Goal: Information Seeking & Learning: Learn about a topic

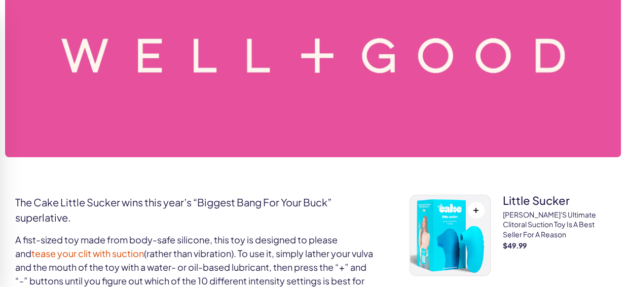
scroll to position [203, 0]
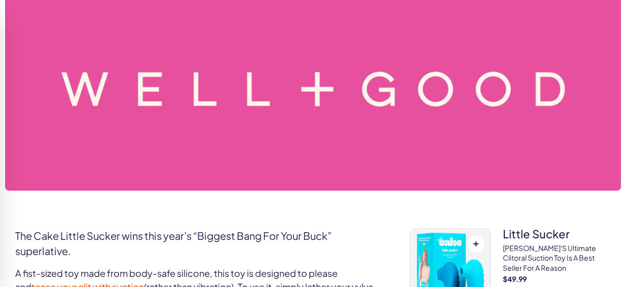
click at [270, 172] on img at bounding box center [313, 89] width 616 height 203
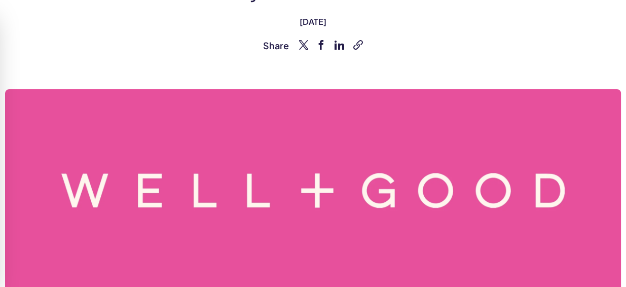
scroll to position [0, 0]
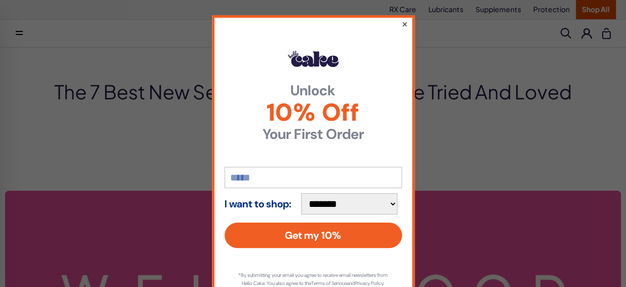
click at [401, 19] on button "×" at bounding box center [404, 24] width 7 height 12
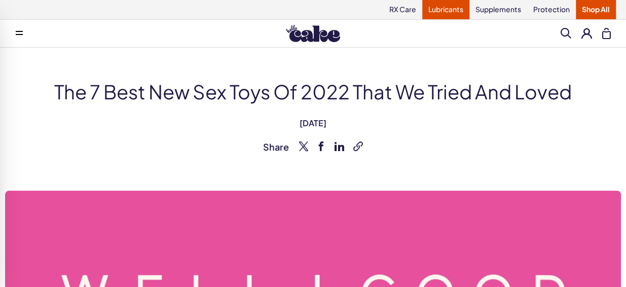
click at [451, 7] on link "Lubricants" at bounding box center [445, 9] width 47 height 19
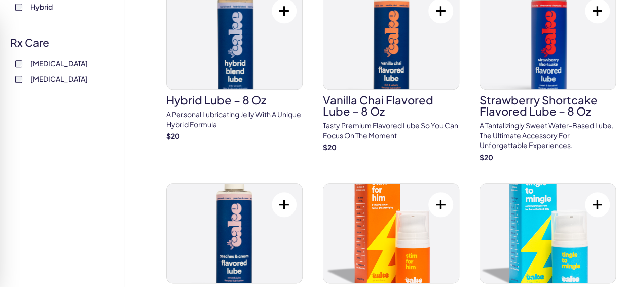
scroll to position [304, 0]
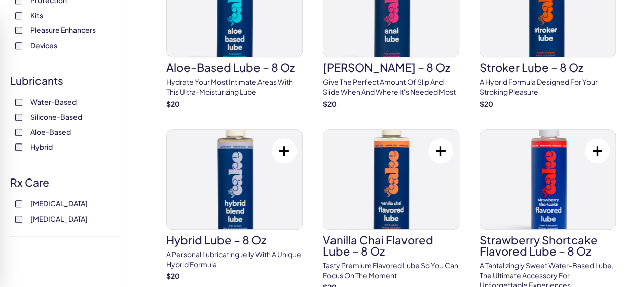
click at [123, 234] on form "FILTER Select all / Deselect all Gender Him Her Product Type ( 1 ) Oral Backsid…" at bounding box center [67, 5] width 114 height 462
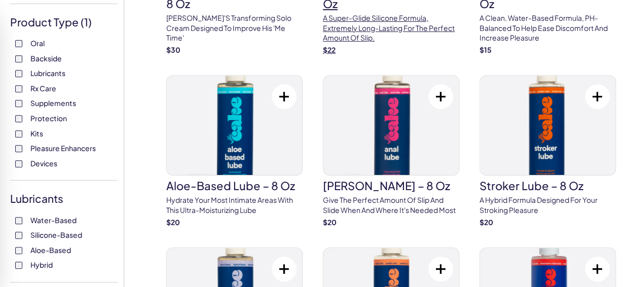
scroll to position [0, 0]
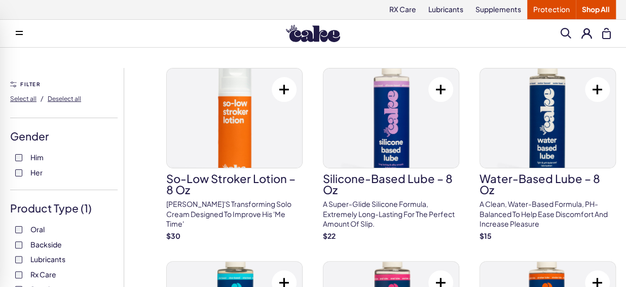
click at [560, 14] on link "Protection" at bounding box center [551, 9] width 49 height 19
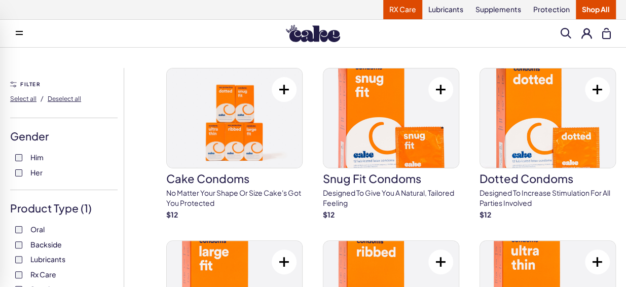
click at [398, 7] on link "RX Care" at bounding box center [402, 9] width 39 height 19
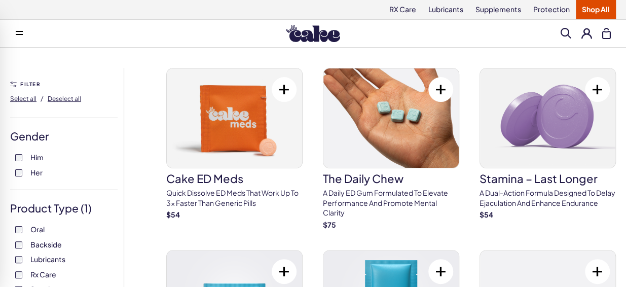
click at [14, 172] on div "Him Her" at bounding box center [63, 165] width 107 height 25
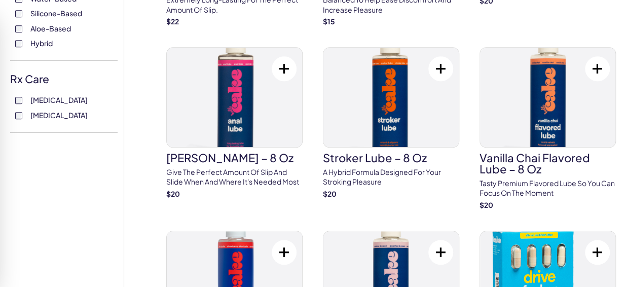
scroll to position [304, 0]
